Goal: Task Accomplishment & Management: Manage account settings

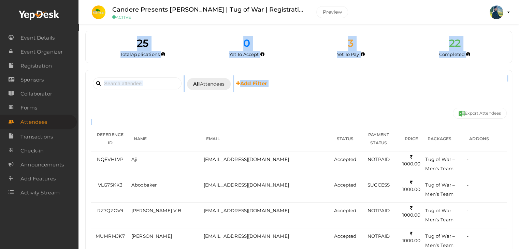
drag, startPoint x: 131, startPoint y: 42, endPoint x: 513, endPoint y: 138, distance: 393.8
click at [387, 88] on div "Booked for [DATE] [DATE] [DATE] This Week Custom Date All Attendees All Yet to …" at bounding box center [299, 83] width 416 height 17
click at [357, 101] on div "Booked for [DATE] [DATE] [DATE] This Week Custom Date All Attendees All Yet to …" at bounding box center [299, 96] width 416 height 43
click at [142, 43] on span "25" at bounding box center [143, 43] width 12 height 13
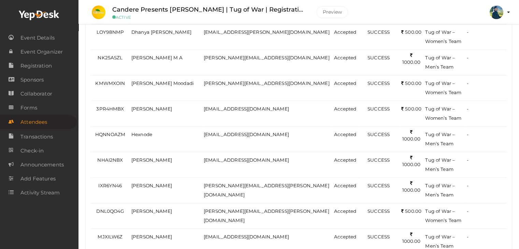
scroll to position [557, 0]
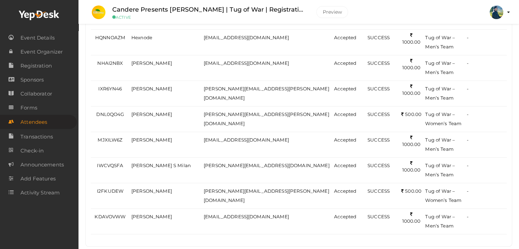
drag, startPoint x: 132, startPoint y: 43, endPoint x: 524, endPoint y: 262, distance: 449.0
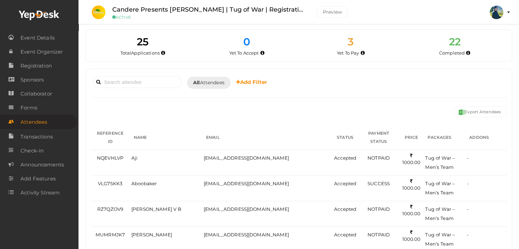
scroll to position [0, 0]
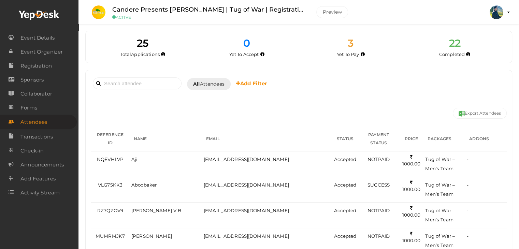
click at [143, 44] on span "25" at bounding box center [143, 43] width 12 height 13
click at [139, 43] on span "25" at bounding box center [143, 43] width 12 height 13
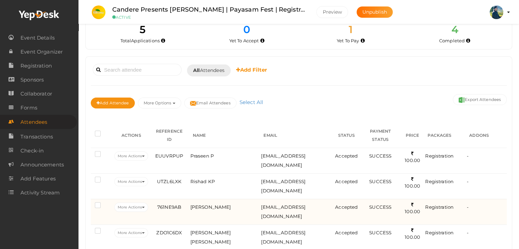
scroll to position [20, 0]
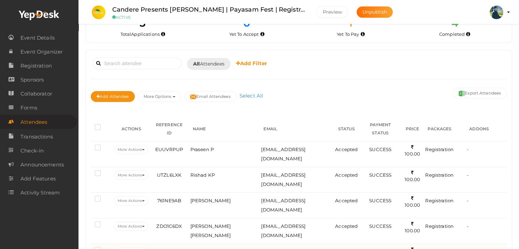
drag, startPoint x: 480, startPoint y: 205, endPoint x: 187, endPoint y: 213, distance: 292.9
click at [196, 237] on div "5 Total Applications 0 Total Tickets Sold 1 Yet To Pay 0 Yet To Accept 1 Yet To…" at bounding box center [298, 138] width 441 height 316
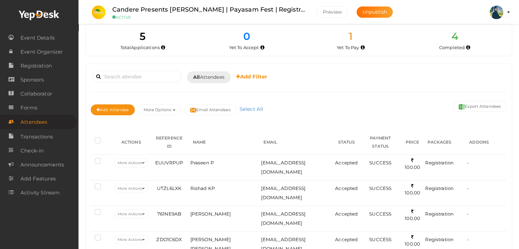
scroll to position [0, 0]
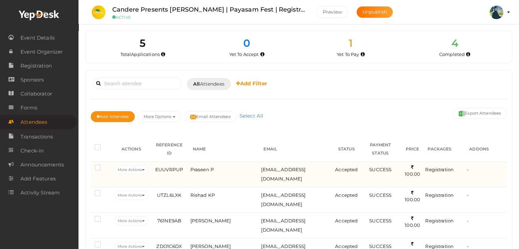
drag, startPoint x: 471, startPoint y: 161, endPoint x: 475, endPoint y: 160, distance: 4.4
click at [475, 165] on div "-" at bounding box center [486, 169] width 38 height 9
click at [493, 165] on div "-" at bounding box center [486, 169] width 38 height 9
